Goal: Task Accomplishment & Management: Manage account settings

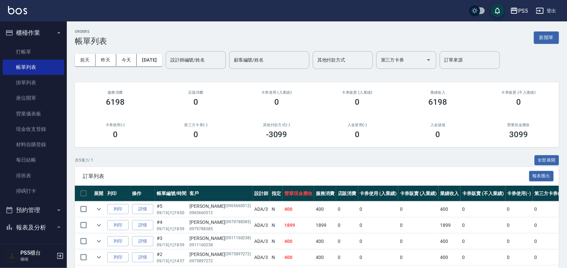
click at [33, 45] on link "打帳單" at bounding box center [34, 51] width 62 height 15
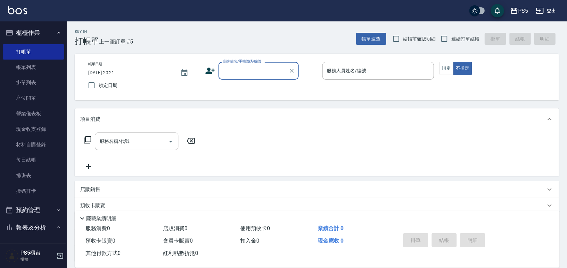
click at [224, 69] on input "顧客姓名/手機號碼/編號" at bounding box center [254, 71] width 64 height 12
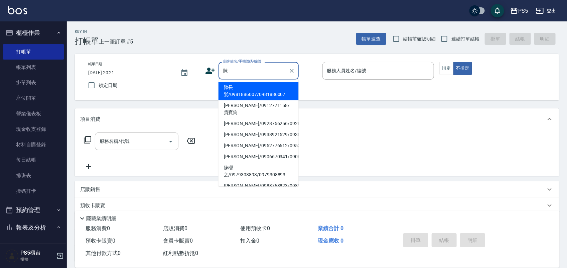
click at [229, 89] on li "陳長髮/0981886007/0981886007" at bounding box center [259, 91] width 80 height 18
type input "陳長髮/0981886007/0981886007"
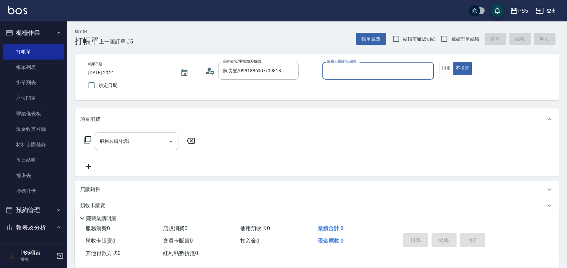
type input "Jolie-5"
click at [452, 65] on button "指定" at bounding box center [447, 68] width 14 height 13
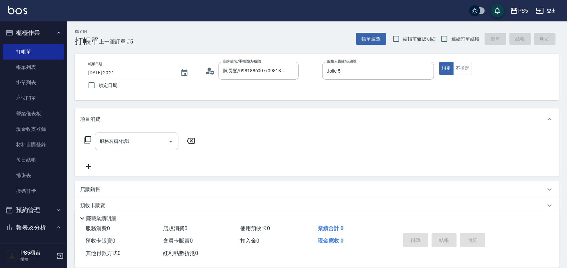
click at [137, 144] on input "服務名稱/代號" at bounding box center [132, 141] width 68 height 12
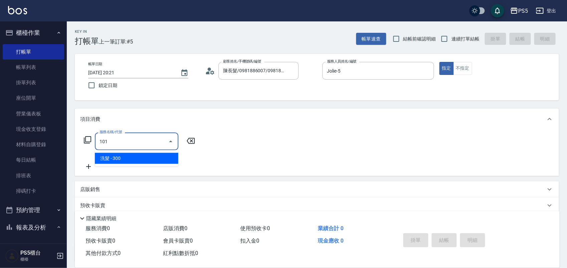
type input "洗髮(101)"
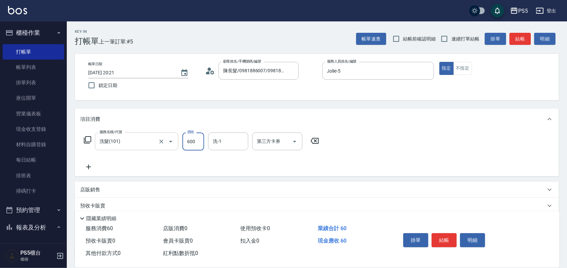
type input "600"
click at [447, 239] on button "結帳" at bounding box center [444, 240] width 25 height 14
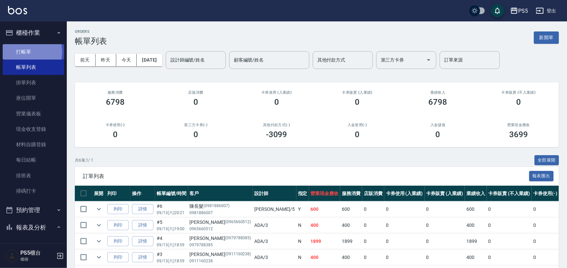
click at [29, 52] on link "打帳單" at bounding box center [34, 51] width 62 height 15
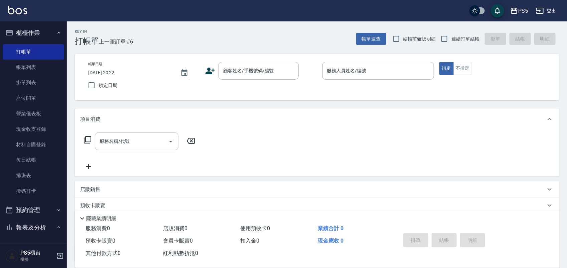
click at [209, 71] on icon at bounding box center [210, 71] width 10 height 10
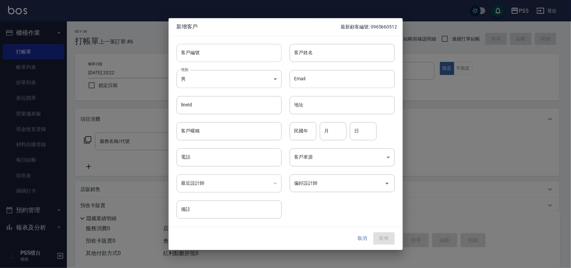
click at [210, 57] on input "客戶編號" at bounding box center [229, 53] width 105 height 18
type input "0906075261"
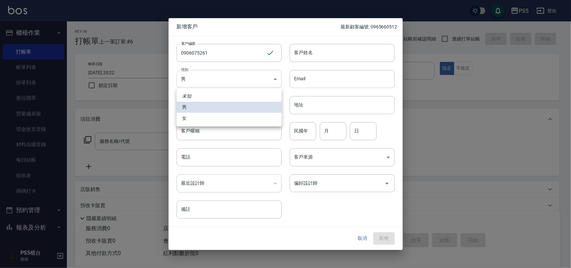
click at [203, 81] on body "PS5 登出 櫃檯作業 打帳單 帳單列表 掛單列表 座位開單 營業儀表板 現金收支登錄 材料自購登錄 每日結帳 排班表 掃碼打卡 預約管理 預約管理 單日預約…" at bounding box center [285, 162] width 571 height 325
click at [186, 119] on li "女" at bounding box center [229, 118] width 105 height 11
type input "FEMALE"
click at [193, 154] on input "電話" at bounding box center [229, 157] width 105 height 18
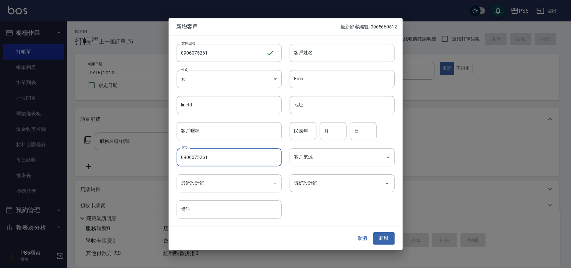
type input "0906075261"
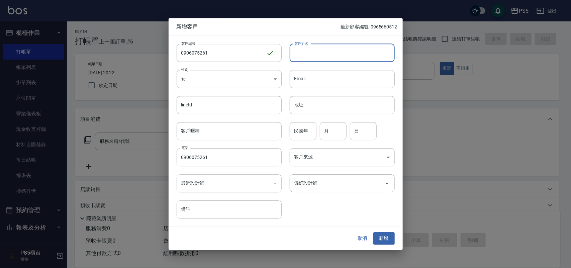
click at [323, 49] on input "客戶姓名" at bounding box center [342, 53] width 105 height 18
type input "蔡慧萍"
click at [302, 130] on input "民國年" at bounding box center [303, 131] width 27 height 18
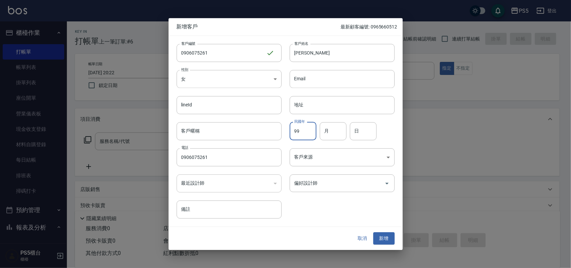
type input "99"
type input "3"
type input "25"
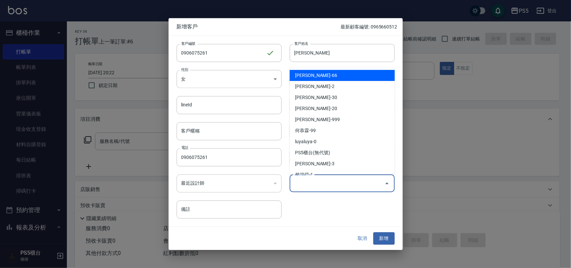
click at [330, 181] on input "偏好設計師" at bounding box center [337, 183] width 89 height 12
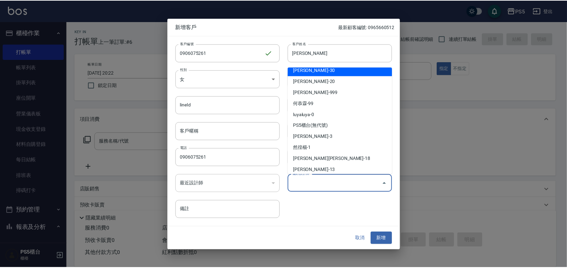
scroll to position [42, 0]
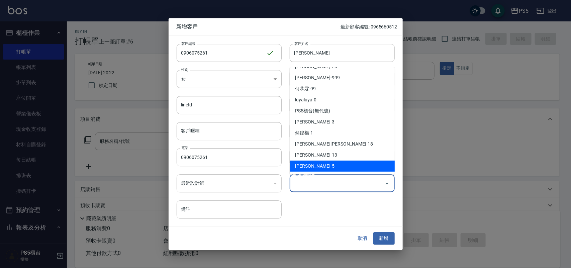
click at [314, 161] on li "林杏霞-5" at bounding box center [342, 166] width 105 height 11
type input "林杏霞"
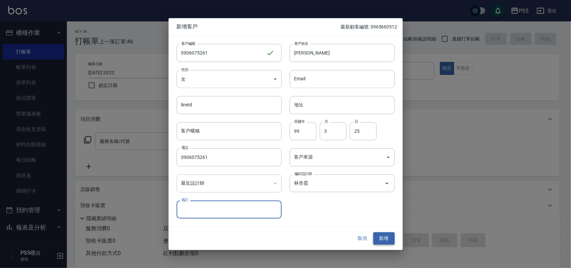
click at [384, 236] on button "新增" at bounding box center [383, 238] width 21 height 12
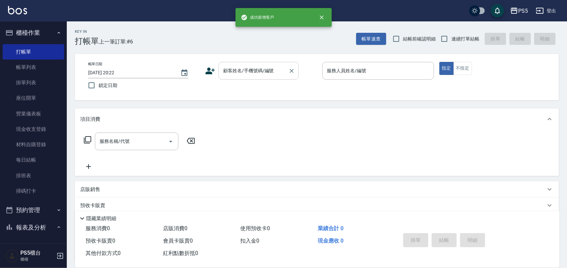
click at [242, 70] on input "顧客姓名/手機號碼/編號" at bounding box center [254, 71] width 64 height 12
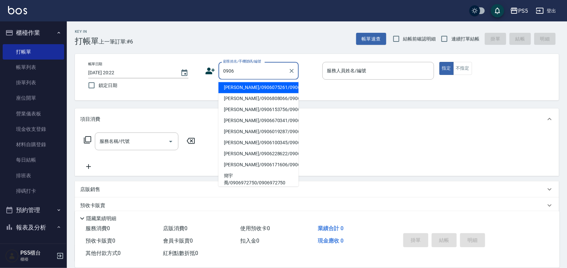
click at [228, 91] on li "蔡慧萍/0906075261/0906075261" at bounding box center [259, 87] width 80 height 11
type input "蔡慧萍/0906075261/0906075261"
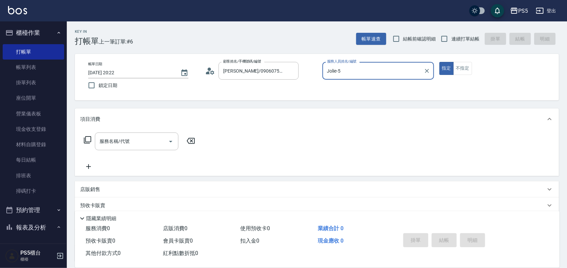
type input "Jolie-5"
click at [140, 137] on input "服務名稱/代號" at bounding box center [132, 141] width 68 height 12
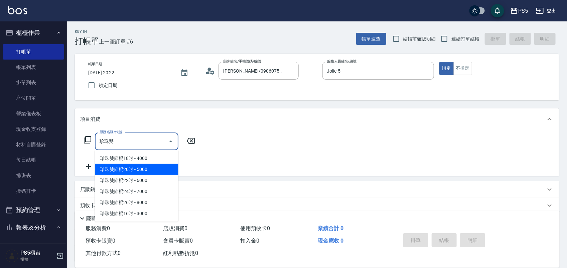
click at [136, 168] on span "珍珠雙節棍20吋 - 5000" at bounding box center [137, 169] width 84 height 11
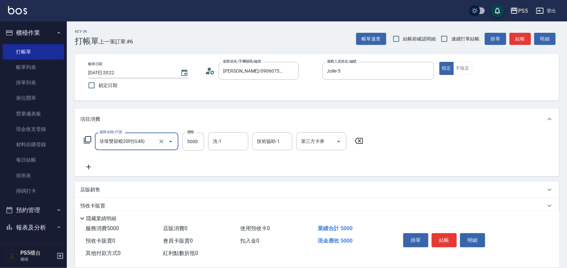
type input "珍珠雙節棍20吋(G48)"
click at [88, 165] on icon at bounding box center [88, 167] width 17 height 8
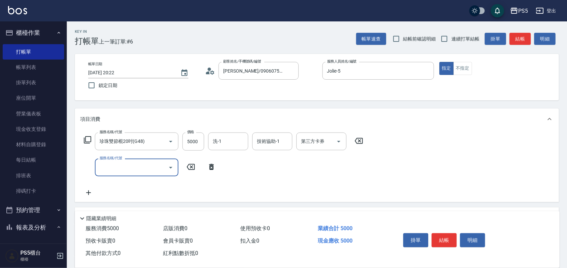
click at [122, 159] on div "服務名稱/代號" at bounding box center [137, 167] width 84 height 18
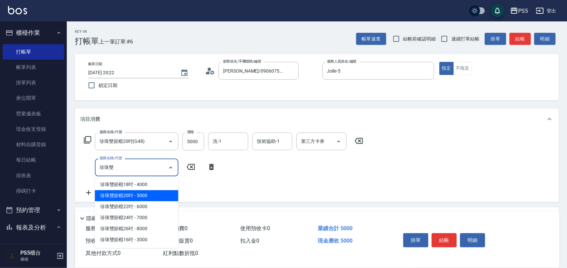
click at [133, 196] on span "珍珠雙節棍20吋 - 5000" at bounding box center [137, 195] width 84 height 11
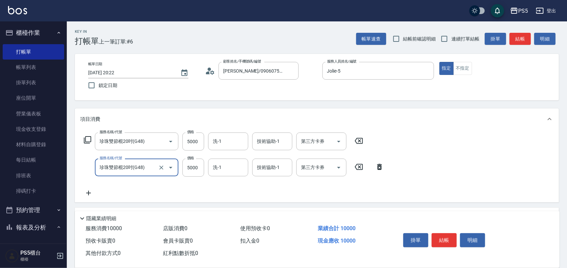
type input "珍珠雙節棍20吋(G48)"
click at [89, 195] on icon at bounding box center [88, 193] width 17 height 8
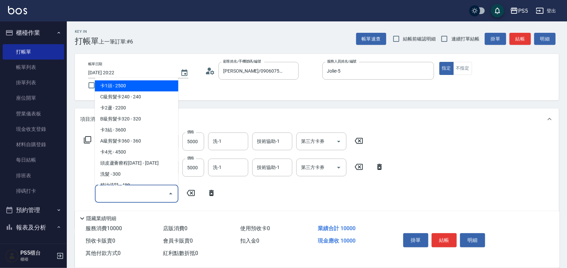
click at [126, 194] on input "服務名稱/代號" at bounding box center [132, 194] width 68 height 12
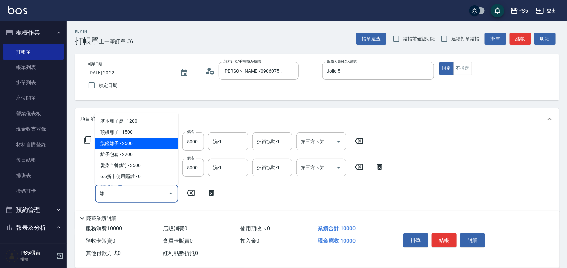
click at [119, 141] on span "旗鑑離子 - 2500" at bounding box center [137, 143] width 84 height 11
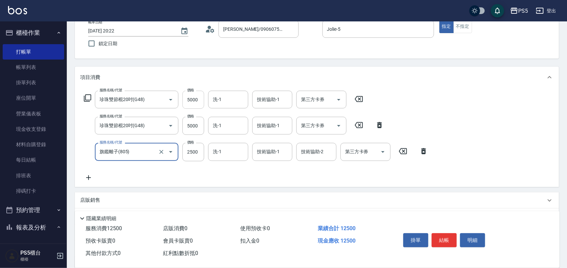
type input "旗鑑離子(805)"
click at [196, 99] on input "5000" at bounding box center [194, 100] width 22 height 18
type input "5500"
click at [195, 128] on input "5000" at bounding box center [194, 126] width 22 height 18
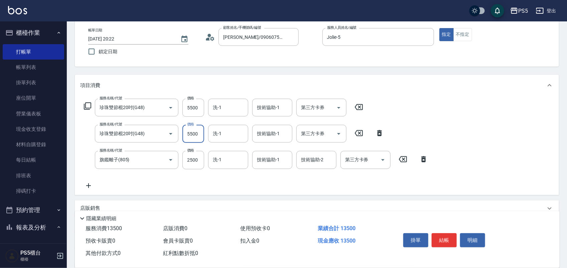
scroll to position [0, 0]
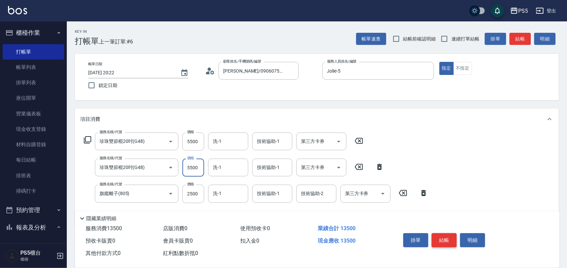
type input "5500"
click at [450, 235] on button "結帳" at bounding box center [444, 240] width 25 height 14
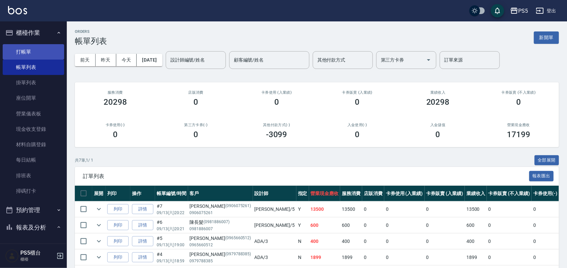
click at [47, 52] on link "打帳單" at bounding box center [34, 51] width 62 height 15
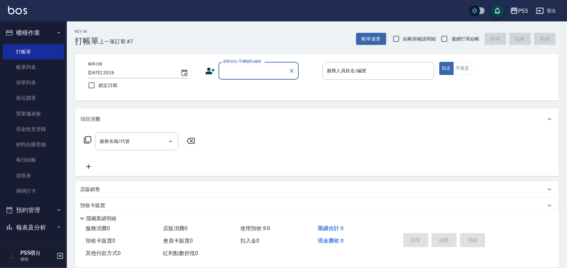
click at [213, 71] on icon at bounding box center [210, 71] width 10 height 10
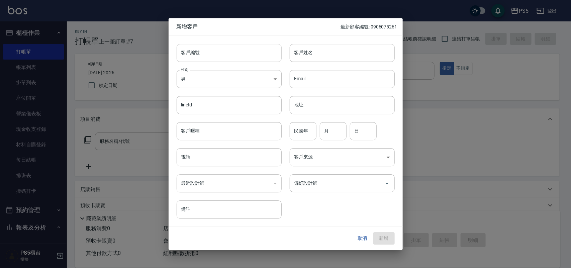
click at [214, 50] on input "客戶編號" at bounding box center [229, 53] width 105 height 18
type input "0976002788"
click at [211, 79] on body "PS5 登出 櫃檯作業 打帳單 帳單列表 掛單列表 座位開單 營業儀表板 現金收支登錄 材料自購登錄 每日結帳 排班表 掃碼打卡 預約管理 預約管理 單日預約…" at bounding box center [285, 162] width 571 height 325
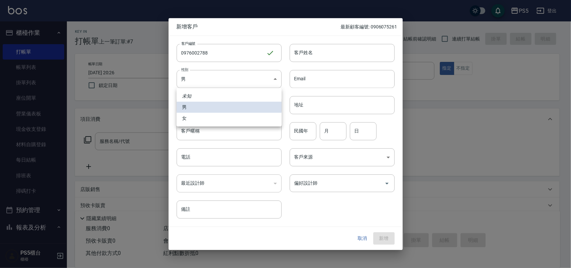
click at [191, 119] on li "女" at bounding box center [229, 118] width 105 height 11
type input "FEMALE"
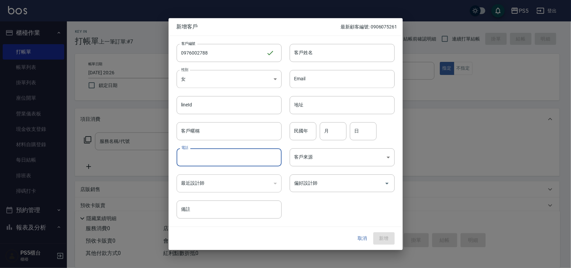
click at [199, 157] on input "電話" at bounding box center [229, 157] width 105 height 18
type input "0976002788"
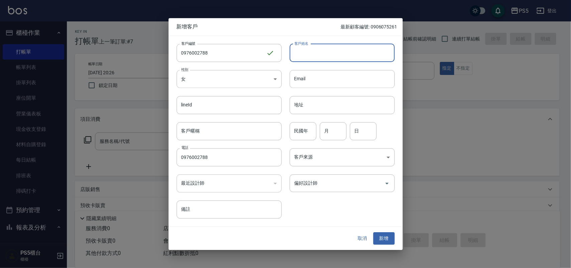
click at [308, 50] on input "客戶姓名" at bounding box center [342, 53] width 105 height 18
type input "劉宇庭"
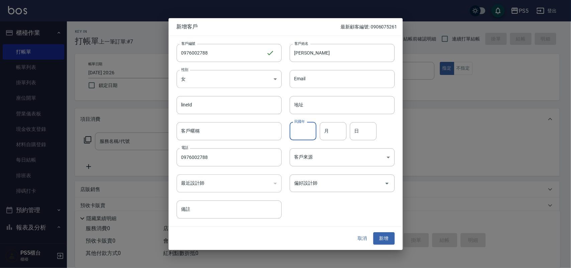
click at [301, 129] on input "民國年" at bounding box center [303, 131] width 27 height 18
type input "94"
type input "6"
type input "20"
click at [336, 183] on input "偏好設計師" at bounding box center [337, 183] width 89 height 12
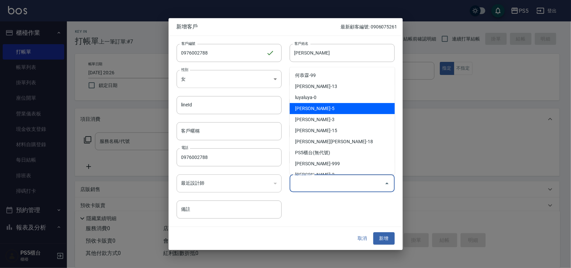
click at [327, 112] on li "林杏霞-5" at bounding box center [342, 108] width 105 height 11
type input "林杏霞"
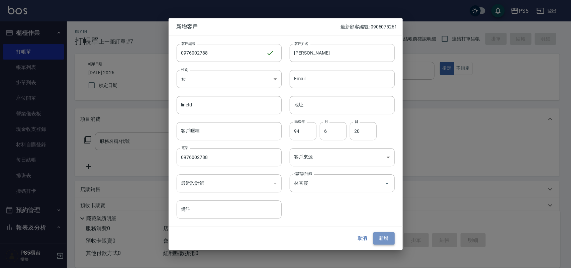
click at [383, 236] on button "新增" at bounding box center [383, 238] width 21 height 12
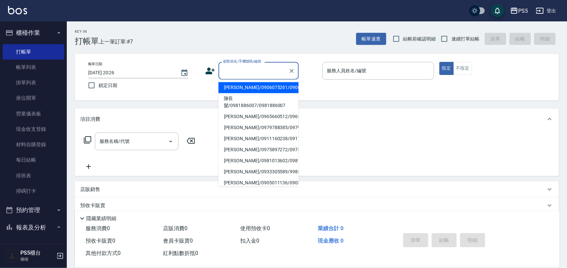
click at [236, 71] on input "顧客姓名/手機號碼/編號" at bounding box center [254, 71] width 64 height 12
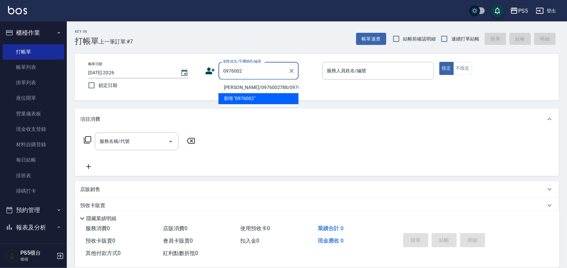
click at [235, 91] on li "劉宇庭/0976002788/0976002788" at bounding box center [259, 87] width 80 height 11
type input "劉宇庭/0976002788/0976002788"
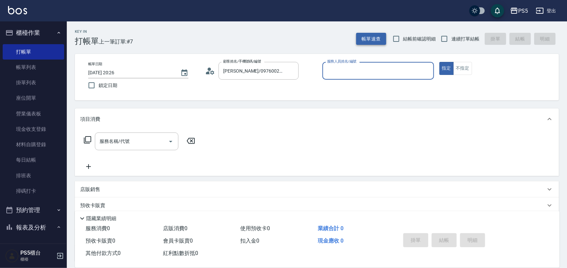
type input "Jolie-5"
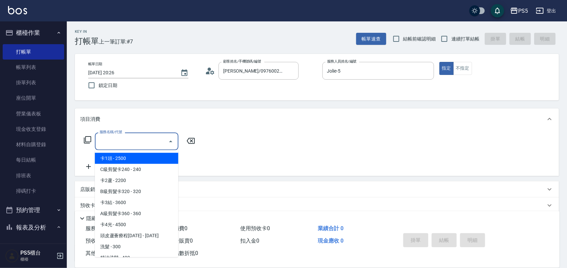
click at [141, 141] on input "服務名稱/代號" at bounding box center [132, 141] width 68 height 12
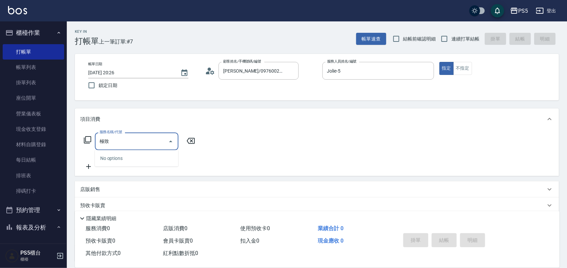
type input "及"
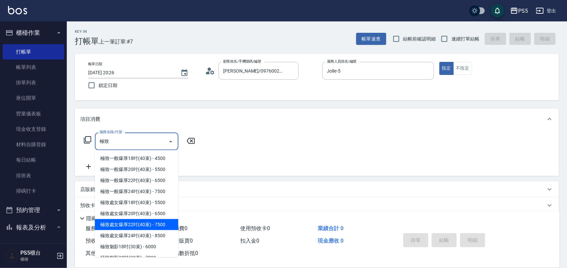
click at [139, 223] on span "極致處女爆厚22吋(40束) - 7500" at bounding box center [137, 224] width 84 height 11
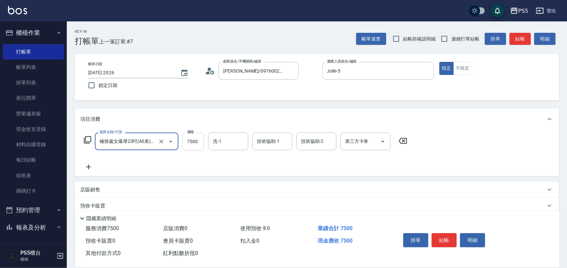
type input "極致處女爆厚22吋(40束)(G76)"
click at [200, 141] on input "7500" at bounding box center [194, 141] width 22 height 18
type input "9000"
click at [91, 165] on icon at bounding box center [88, 167] width 17 height 8
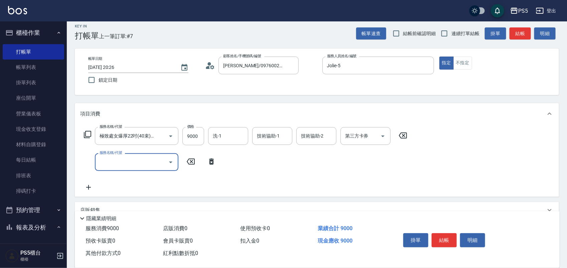
scroll to position [42, 0]
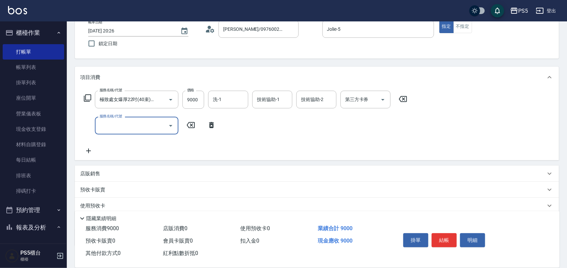
click at [90, 154] on icon at bounding box center [88, 151] width 17 height 8
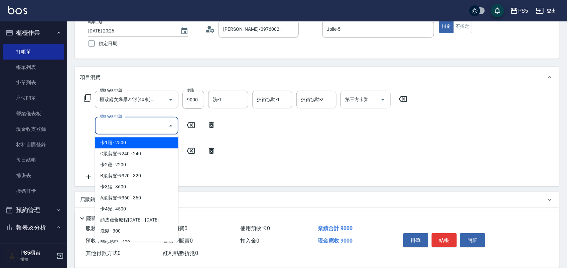
click at [111, 126] on input "服務名稱/代號" at bounding box center [132, 126] width 68 height 12
click at [117, 143] on span "旗鑑染髮 - 2500" at bounding box center [137, 142] width 84 height 11
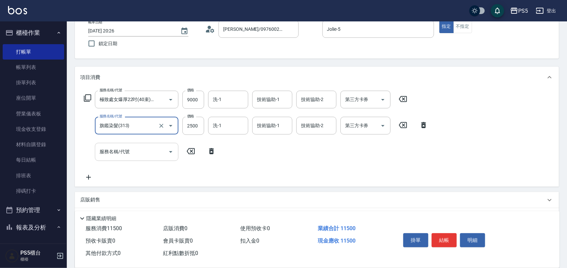
type input "旗鑑染髮(313)"
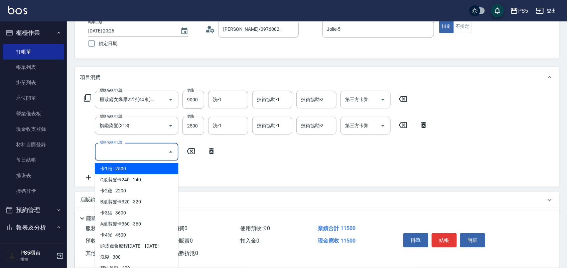
click at [120, 151] on input "服務名稱/代號" at bounding box center [132, 152] width 68 height 12
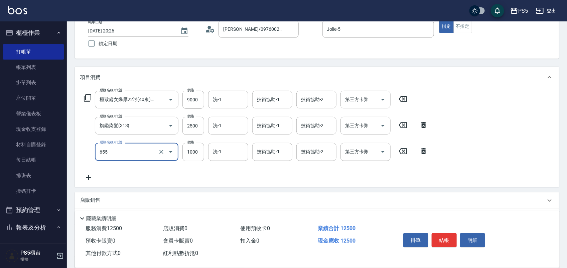
type input "拆接(655)"
type input "3500"
click at [227, 125] on input "洗-1" at bounding box center [228, 126] width 34 height 12
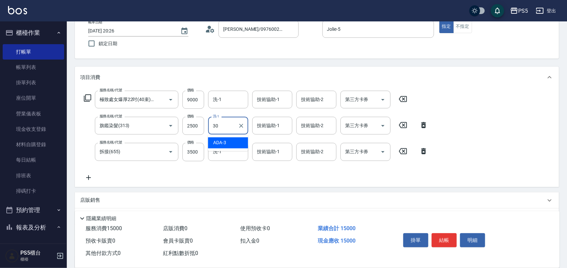
type input "咚咚-30"
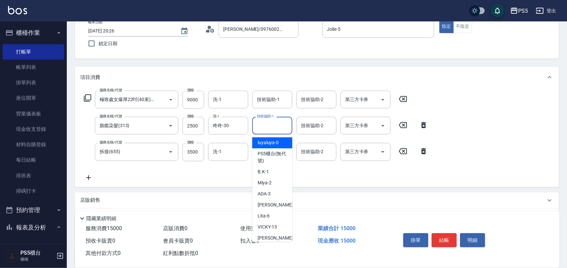
click at [268, 127] on input "技術協助-1" at bounding box center [272, 126] width 34 height 12
type input "咚咚-30"
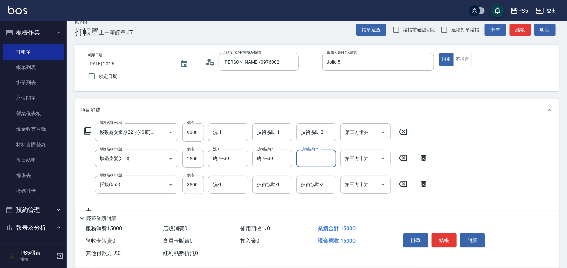
scroll to position [0, 0]
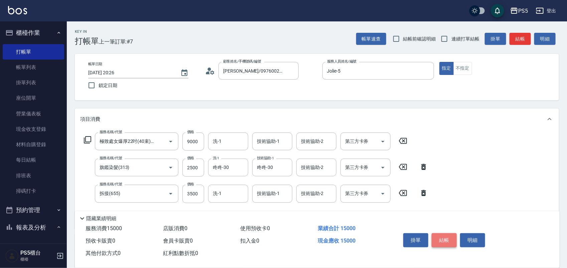
click at [441, 238] on button "結帳" at bounding box center [444, 240] width 25 height 14
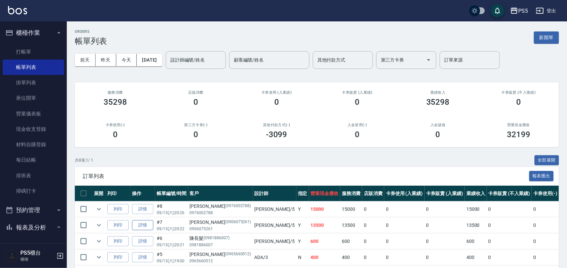
click at [141, 228] on link "詳情" at bounding box center [142, 225] width 21 height 10
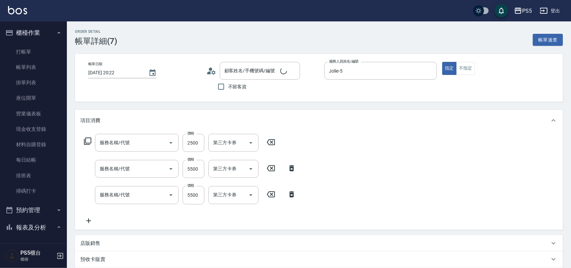
type input "2025/09/13 20:22"
type input "Jolie-5"
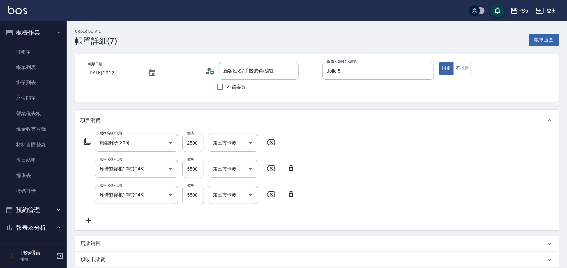
type input "蔡慧萍/0906075261/0906075261"
type input "旗鑑離子(805)"
type input "珍珠雙節棍20吋(G48)"
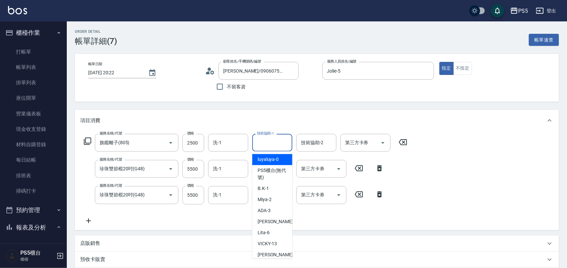
click at [278, 142] on input "技術協助-1" at bounding box center [272, 143] width 34 height 12
type input "ADA-3"
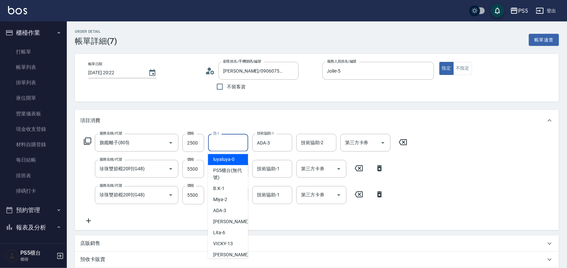
click at [219, 145] on input "洗-1" at bounding box center [228, 143] width 34 height 12
type input "咚咚-30"
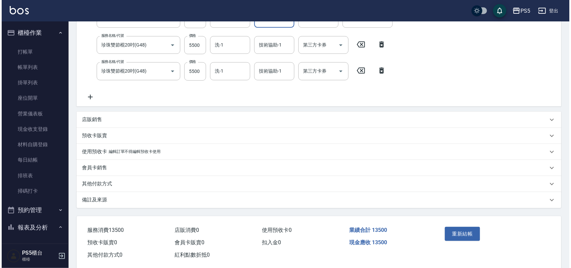
scroll to position [125, 0]
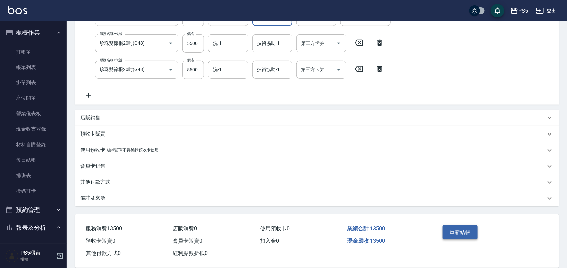
click at [457, 229] on button "重新結帳" at bounding box center [460, 232] width 35 height 14
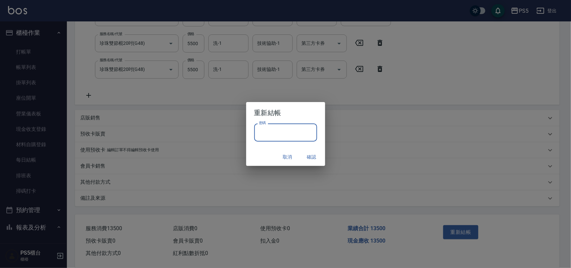
click at [274, 130] on input "密碼" at bounding box center [285, 132] width 63 height 18
type input "****"
click at [315, 154] on button "確認" at bounding box center [311, 157] width 21 height 12
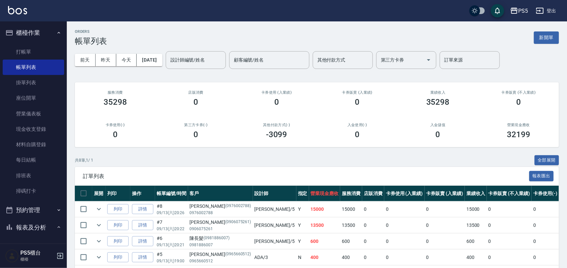
click at [37, 43] on ul "打帳單 帳單列表 掛單列表 座位開單 營業儀表板 現金收支登錄 材料自購登錄 每日結帳 排班表 掃碼打卡" at bounding box center [34, 121] width 62 height 160
click at [37, 49] on link "打帳單" at bounding box center [34, 51] width 62 height 15
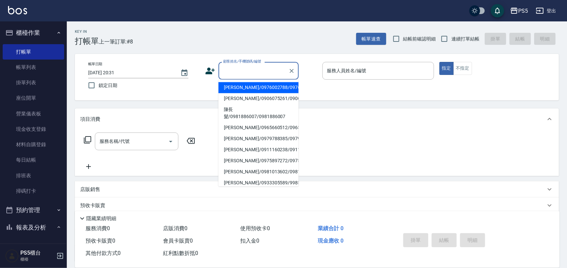
click at [227, 72] on input "顧客姓名/手機號碼/編號" at bounding box center [254, 71] width 64 height 12
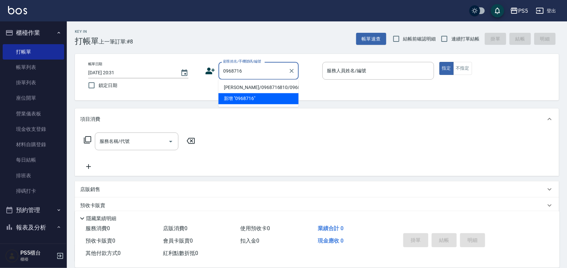
click at [232, 87] on li "柯嘉慧/0968716810/0968716810" at bounding box center [259, 87] width 80 height 11
type input "柯嘉慧/0968716810/0968716810"
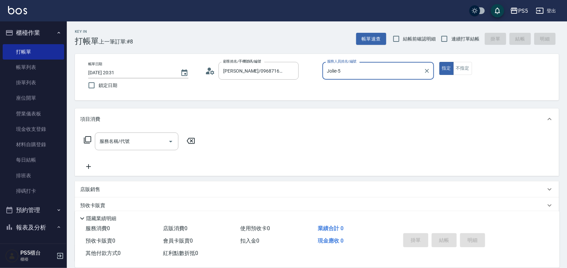
type input "Jolie-5"
click at [127, 141] on input "服務名稱/代號" at bounding box center [132, 141] width 68 height 12
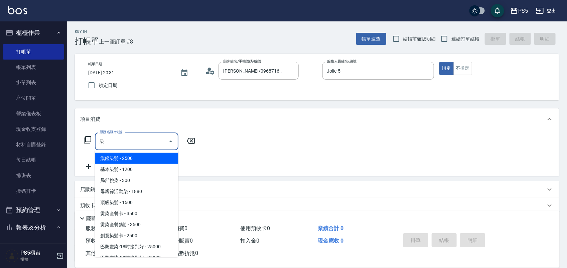
click at [131, 158] on span "旗鑑染髮 - 2500" at bounding box center [137, 158] width 84 height 11
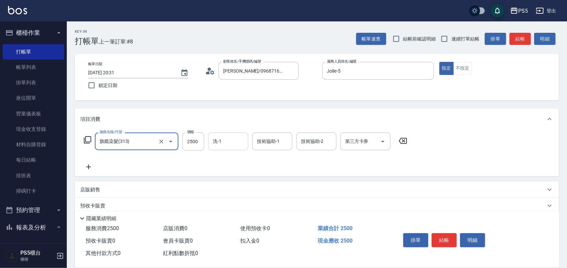
type input "旗鑑染髮(313)"
click at [228, 139] on input "洗-1" at bounding box center [228, 141] width 34 height 12
type input "咚咚-30"
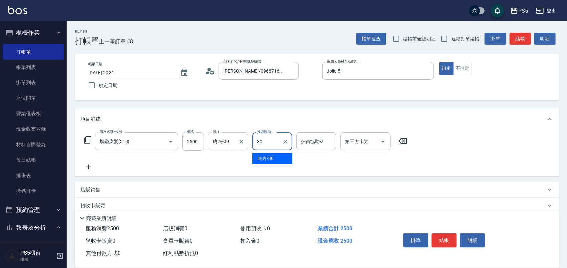
type input "咚咚-30"
click at [87, 166] on icon at bounding box center [88, 167] width 17 height 8
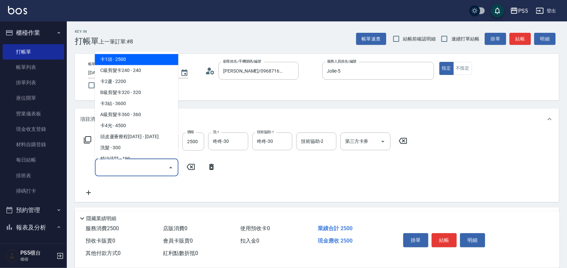
click at [132, 168] on input "服務名稱/代號" at bounding box center [132, 168] width 68 height 12
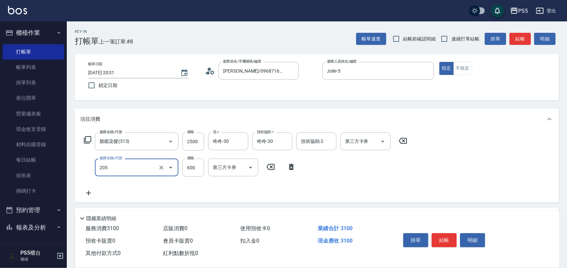
type input "A級洗剪600(205)"
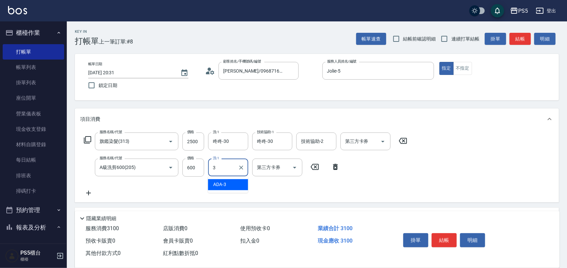
type input "ADA-3"
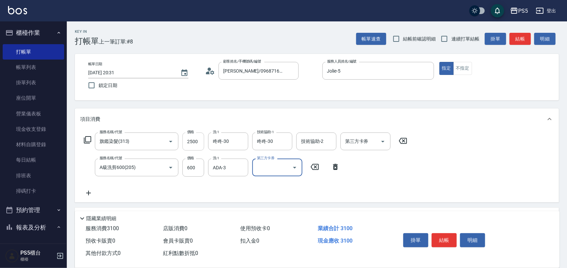
click at [197, 142] on input "2500" at bounding box center [194, 141] width 22 height 18
click at [202, 138] on input "2500" at bounding box center [194, 141] width 22 height 18
type input "3500"
click at [443, 236] on button "結帳" at bounding box center [444, 240] width 25 height 14
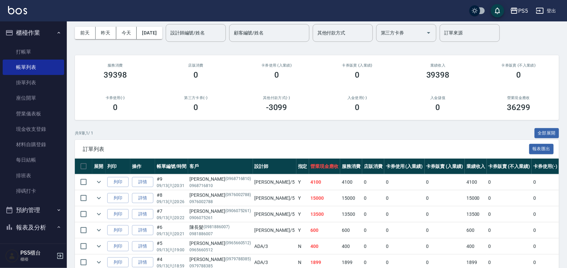
scroll to position [42, 0]
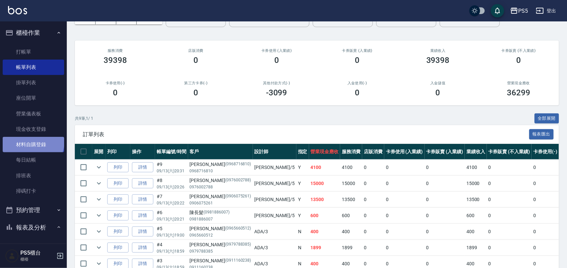
click at [32, 141] on link "材料自購登錄" at bounding box center [34, 144] width 62 height 15
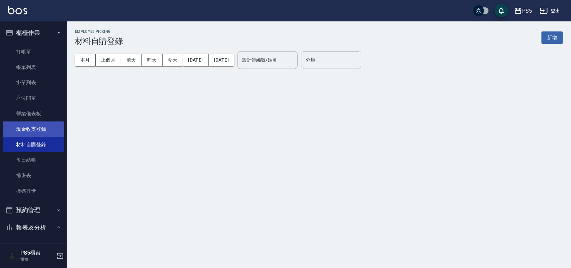
click at [32, 132] on link "現金收支登錄" at bounding box center [34, 128] width 62 height 15
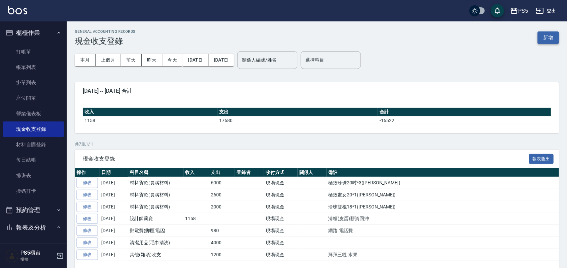
click at [555, 34] on button "新增" at bounding box center [548, 37] width 21 height 12
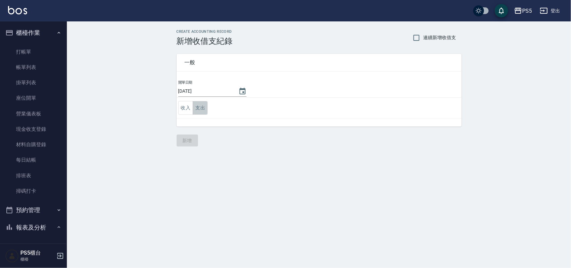
click at [200, 106] on button "支出" at bounding box center [200, 108] width 15 height 14
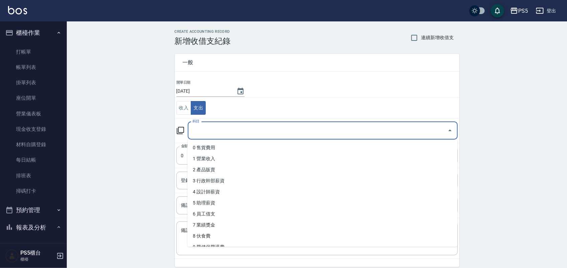
click at [208, 127] on input "科目" at bounding box center [318, 131] width 254 height 12
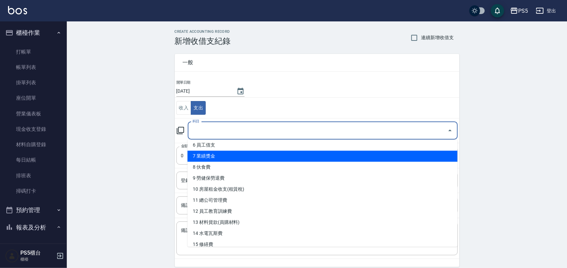
scroll to position [84, 0]
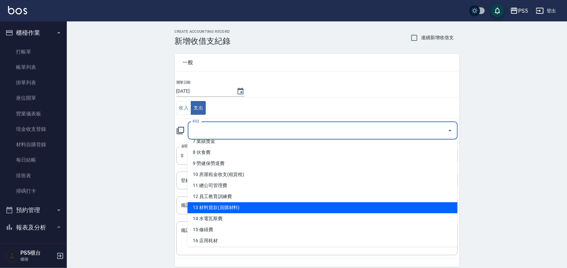
click at [211, 211] on li "13 材料貨款(員購材料)" at bounding box center [323, 207] width 270 height 11
type input "13 材料貨款(員購材料)"
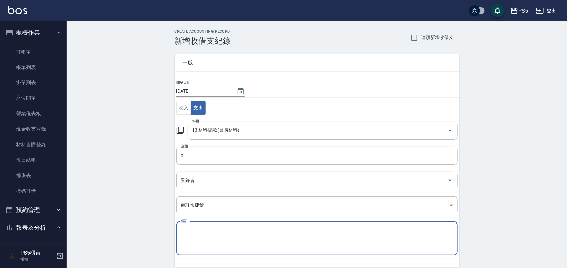
click at [192, 236] on textarea "備註" at bounding box center [317, 238] width 272 height 23
click at [189, 235] on textarea "備註" at bounding box center [317, 238] width 272 height 23
type textarea "5"
type textarea "珍珠雙棍20*2(4800) 極致處女22*1(2900)"
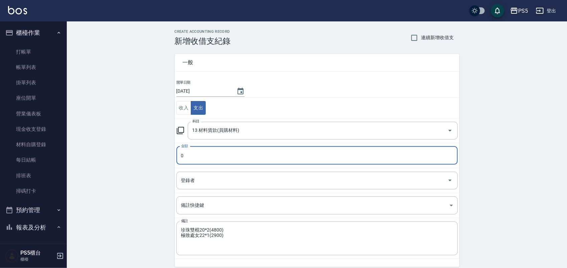
click at [213, 158] on input "0" at bounding box center [318, 155] width 282 height 18
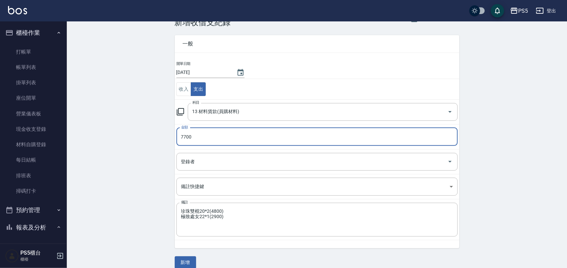
scroll to position [28, 0]
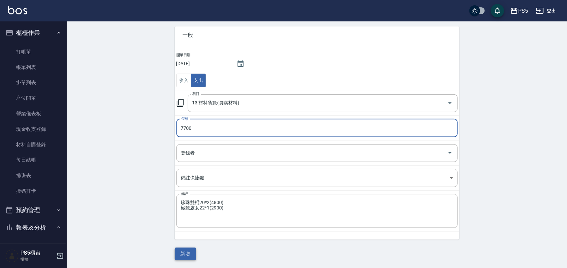
type input "7700"
click at [183, 253] on button "新增" at bounding box center [185, 253] width 21 height 12
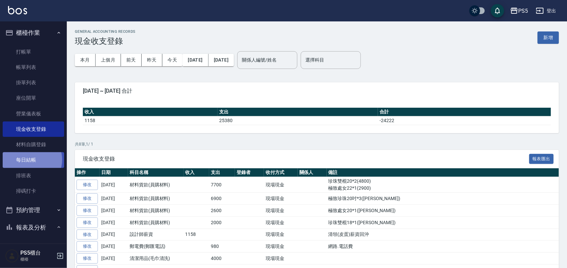
click at [32, 160] on link "每日結帳" at bounding box center [34, 159] width 62 height 15
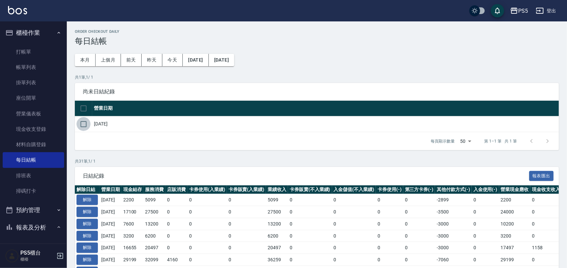
click at [82, 123] on input "checkbox" at bounding box center [84, 124] width 14 height 14
checkbox input "true"
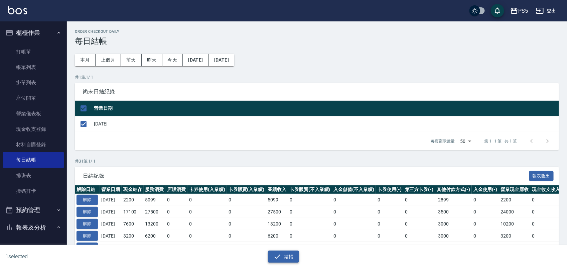
click at [293, 256] on button "結帳" at bounding box center [283, 256] width 31 height 12
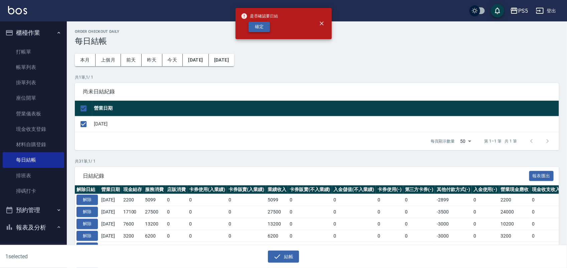
click at [260, 29] on button "確定" at bounding box center [259, 27] width 21 height 10
checkbox input "false"
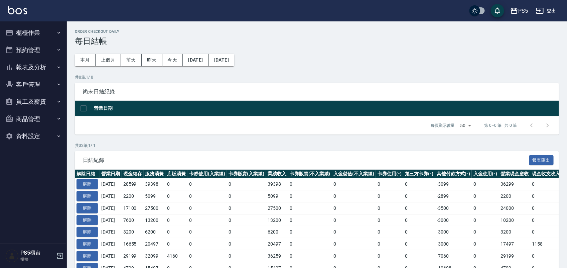
click at [36, 69] on button "報表及分析" at bounding box center [34, 67] width 62 height 17
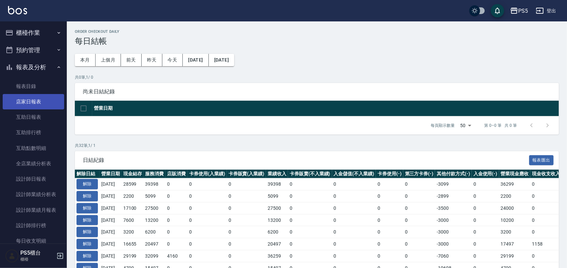
click at [39, 96] on link "店家日報表" at bounding box center [34, 101] width 62 height 15
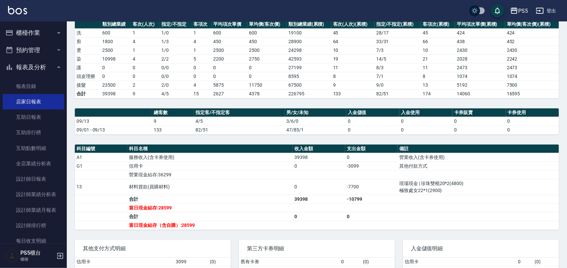
scroll to position [84, 0]
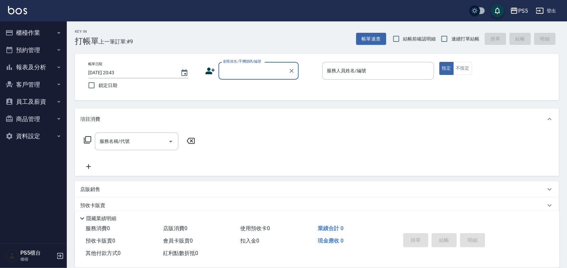
click at [29, 66] on button "報表及分析" at bounding box center [34, 67] width 62 height 17
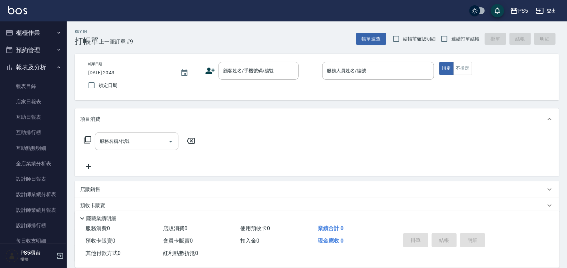
click at [30, 35] on button "櫃檯作業" at bounding box center [34, 32] width 62 height 17
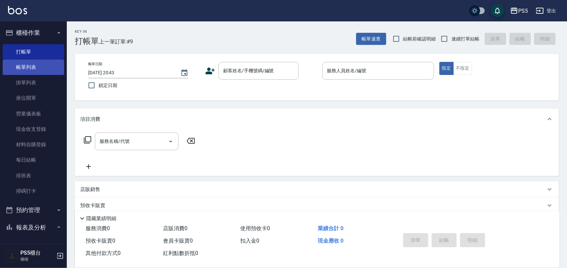
click at [23, 69] on link "帳單列表" at bounding box center [34, 67] width 62 height 15
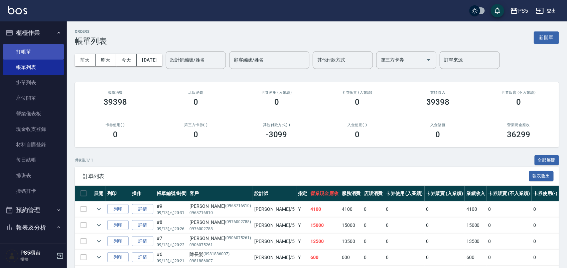
click at [34, 51] on link "打帳單" at bounding box center [34, 51] width 62 height 15
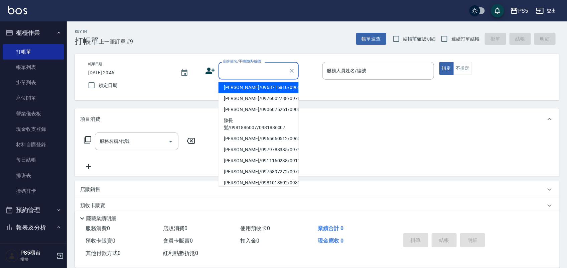
click at [241, 71] on input "顧客姓名/手機號碼/編號" at bounding box center [254, 71] width 64 height 12
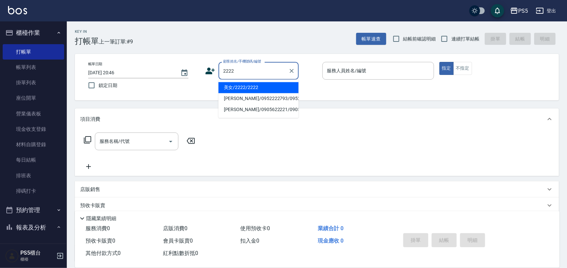
click at [249, 88] on li "美女/2222/2222" at bounding box center [259, 87] width 80 height 11
type input "美女/2222/2222"
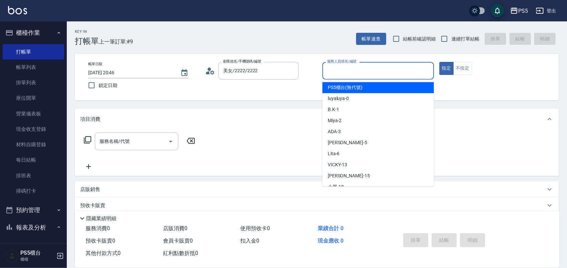
click at [373, 75] on input "服務人員姓名/編號" at bounding box center [379, 71] width 106 height 12
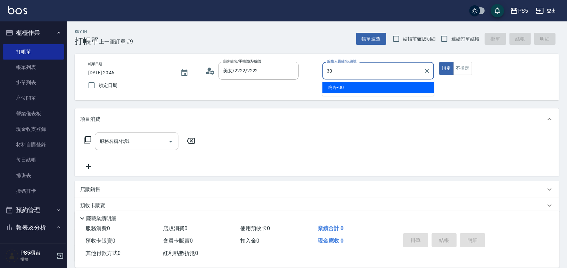
type input "咚咚-30"
type button "true"
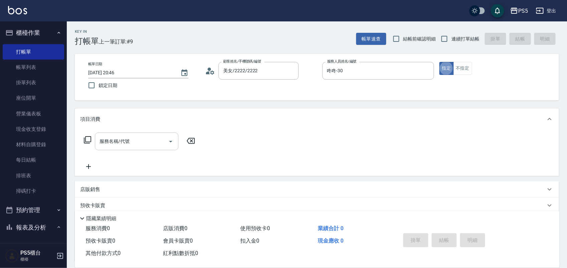
click at [119, 145] on input "服務名稱/代號" at bounding box center [132, 141] width 68 height 12
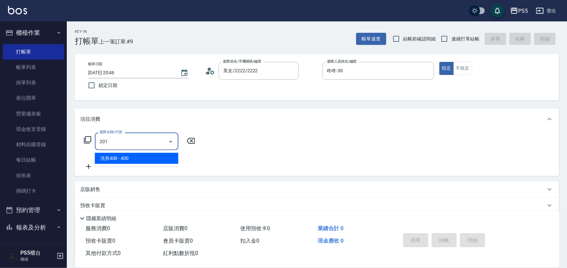
type input "洗剪400(201)"
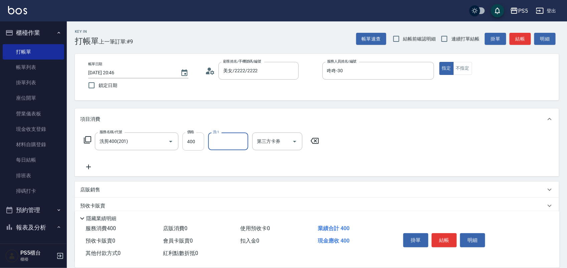
click at [196, 134] on input "400" at bounding box center [194, 141] width 22 height 18
type input "600"
click at [445, 234] on button "結帳" at bounding box center [444, 240] width 25 height 14
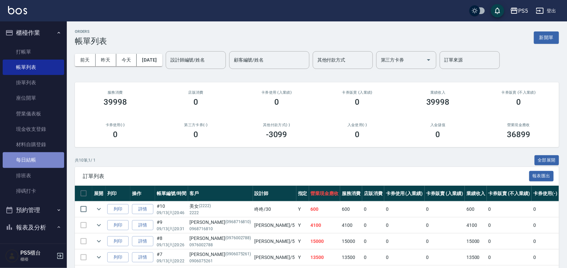
click at [33, 158] on link "每日結帳" at bounding box center [34, 159] width 62 height 15
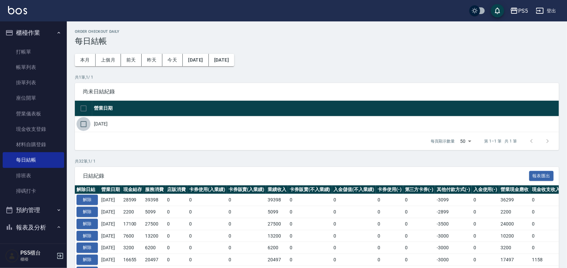
click at [84, 122] on input "checkbox" at bounding box center [84, 124] width 14 height 14
checkbox input "true"
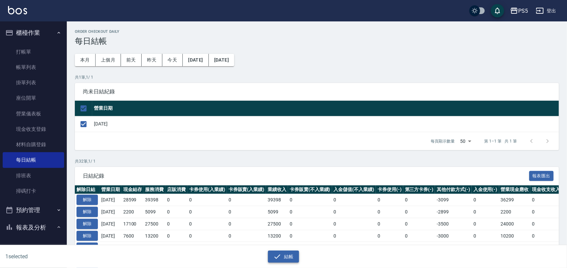
click at [282, 255] on button "結帳" at bounding box center [283, 256] width 31 height 12
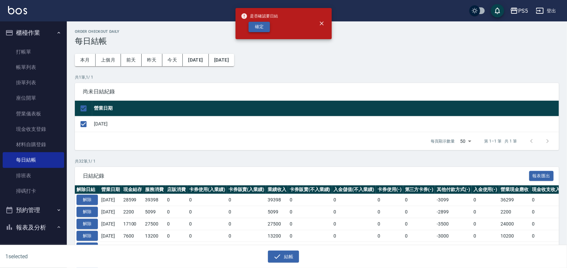
click at [251, 26] on button "確定" at bounding box center [259, 27] width 21 height 10
checkbox input "false"
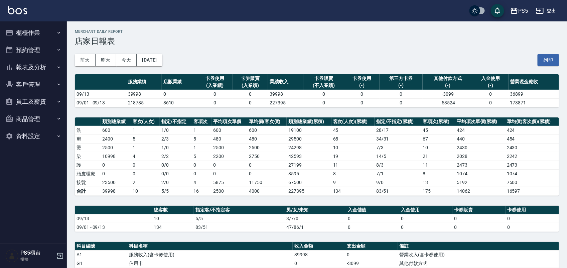
click at [44, 68] on button "報表及分析" at bounding box center [34, 67] width 62 height 17
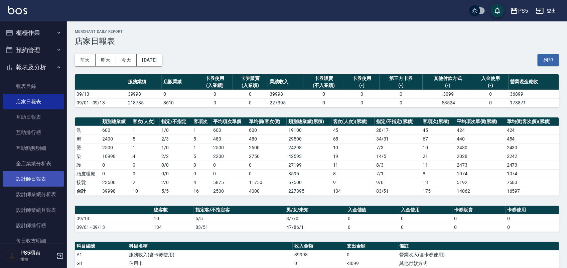
click at [37, 175] on link "設計師日報表" at bounding box center [34, 178] width 62 height 15
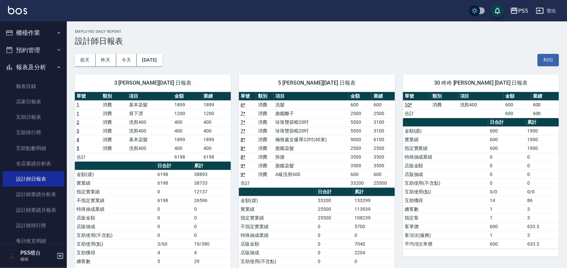
click at [32, 29] on button "櫃檯作業" at bounding box center [34, 32] width 62 height 17
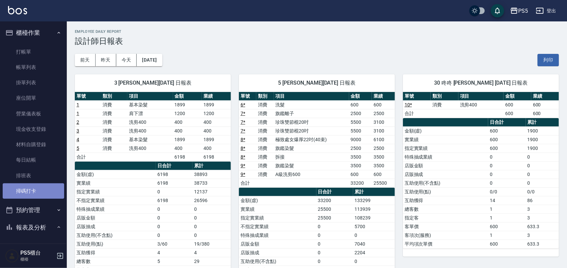
click at [49, 188] on link "掃碼打卡" at bounding box center [34, 190] width 62 height 15
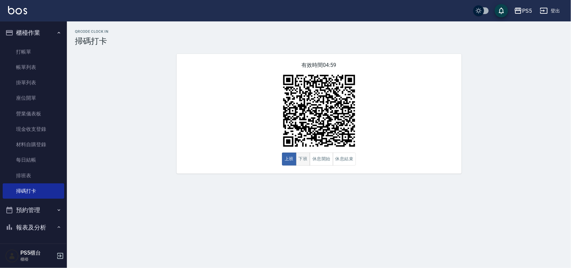
click at [304, 160] on button "下班" at bounding box center [303, 158] width 14 height 13
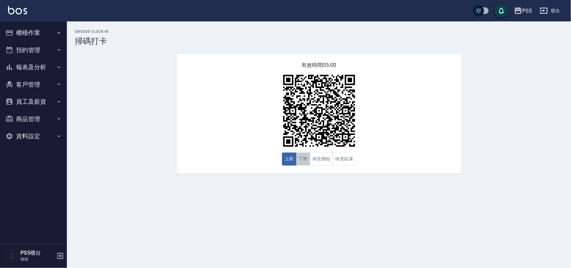
click at [301, 160] on button "下班" at bounding box center [303, 158] width 14 height 13
